Goal: Book appointment/travel/reservation

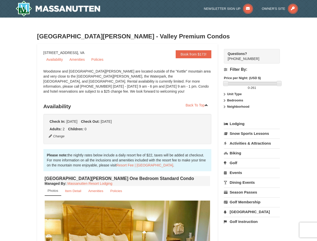
click at [112, 121] on span "[DATE]" at bounding box center [106, 122] width 11 height 4
click at [57, 136] on button "Change" at bounding box center [57, 137] width 17 height 6
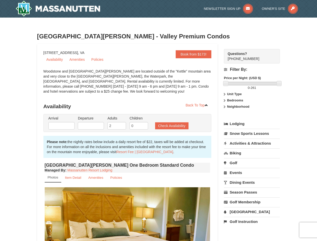
click at [159, 221] on img at bounding box center [128, 233] width 166 height 91
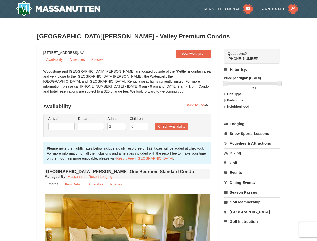
type input "[DATE]"
click at [252, 78] on strong "Price per Night: (USD $)" at bounding box center [242, 78] width 37 height 4
click at [253, 84] on div at bounding box center [253, 84] width 54 height 4
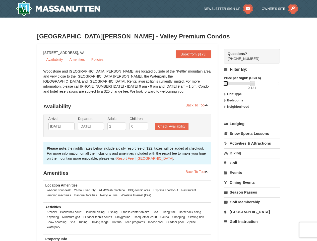
click at [226, 83] on link at bounding box center [225, 83] width 5 height 5
click at [279, 83] on div "0 - 131" at bounding box center [252, 86] width 56 height 9
